Goal: Information Seeking & Learning: Learn about a topic

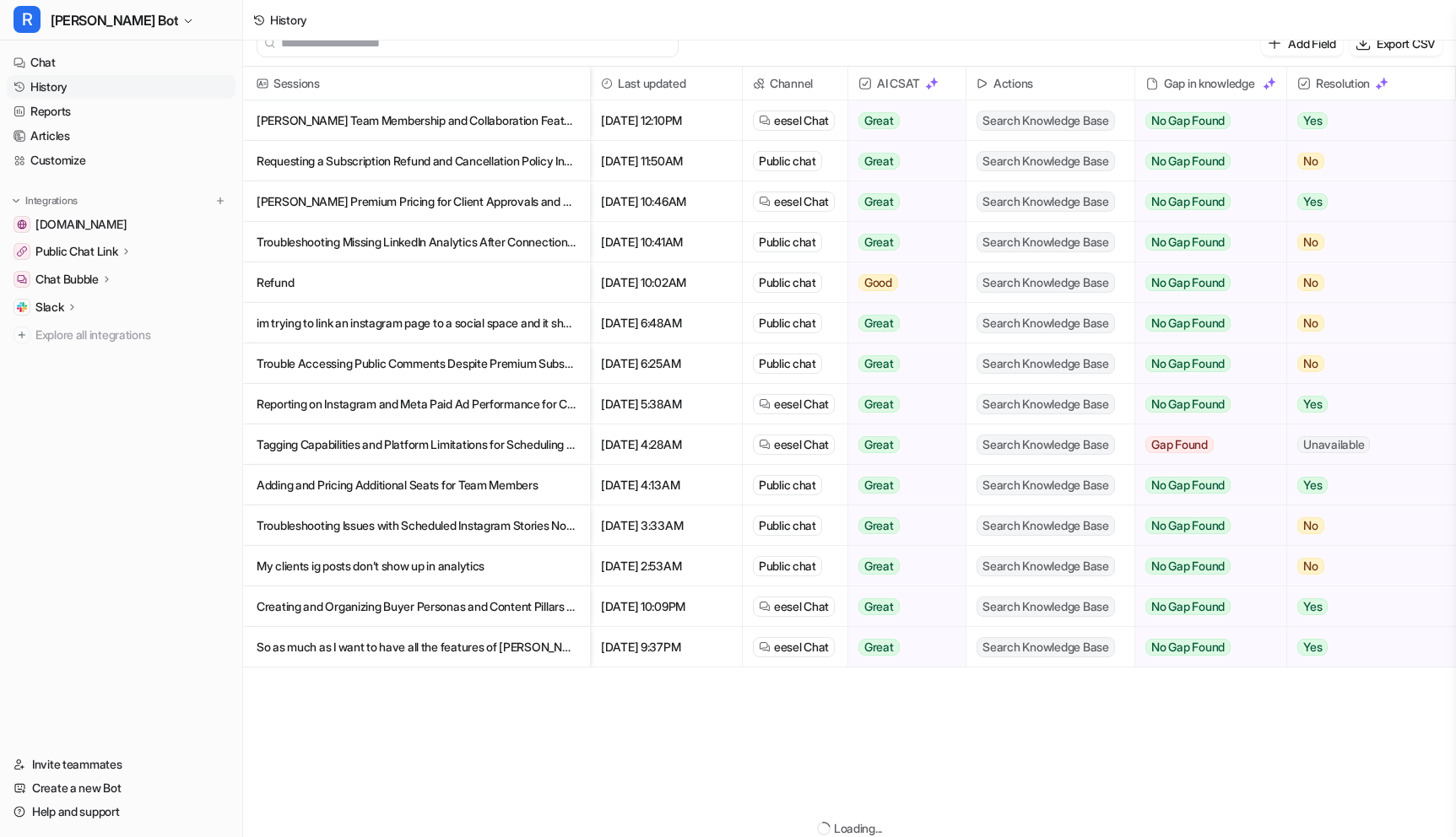
scroll to position [20, 0]
click at [367, 121] on p "[PERSON_NAME] Team Membership and Collaboration Features Explained" at bounding box center [417, 121] width 320 height 41
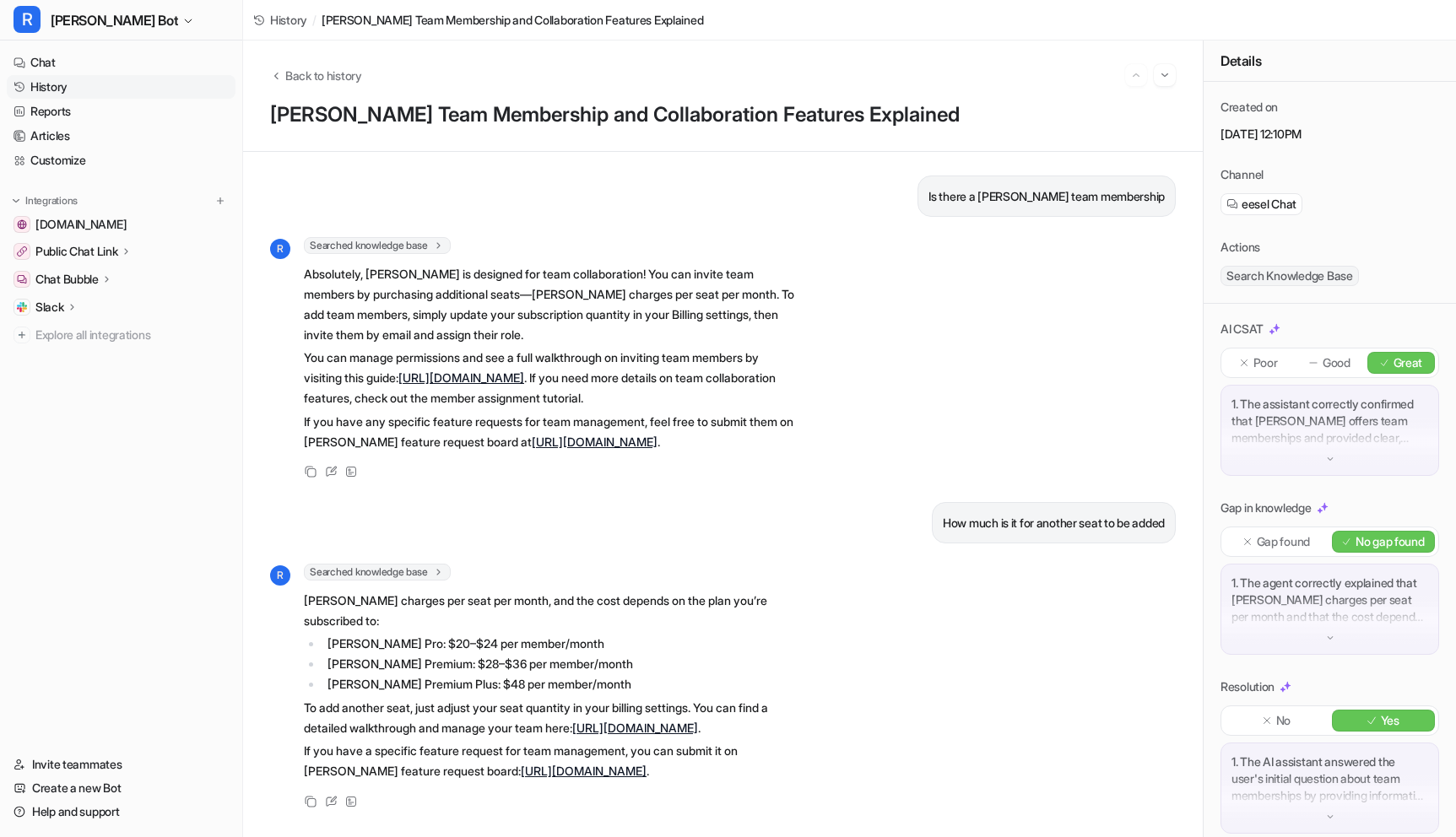
click at [71, 96] on link "History" at bounding box center [121, 87] width 229 height 24
